Goal: Task Accomplishment & Management: Manage account settings

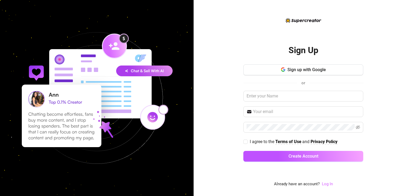
click at [327, 183] on link "Log In" at bounding box center [327, 184] width 11 height 5
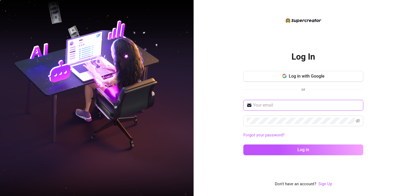
click at [288, 107] on input "text" at bounding box center [306, 105] width 107 height 6
type input "[EMAIL_ADDRESS][DOMAIN_NAME]"
click at [243, 145] on button "Log in" at bounding box center [303, 150] width 120 height 11
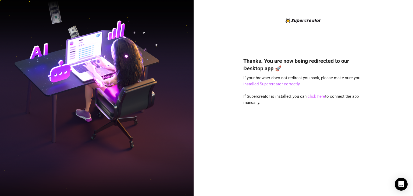
click at [312, 97] on link "click here" at bounding box center [315, 96] width 17 height 5
